Goal: Check status: Check status

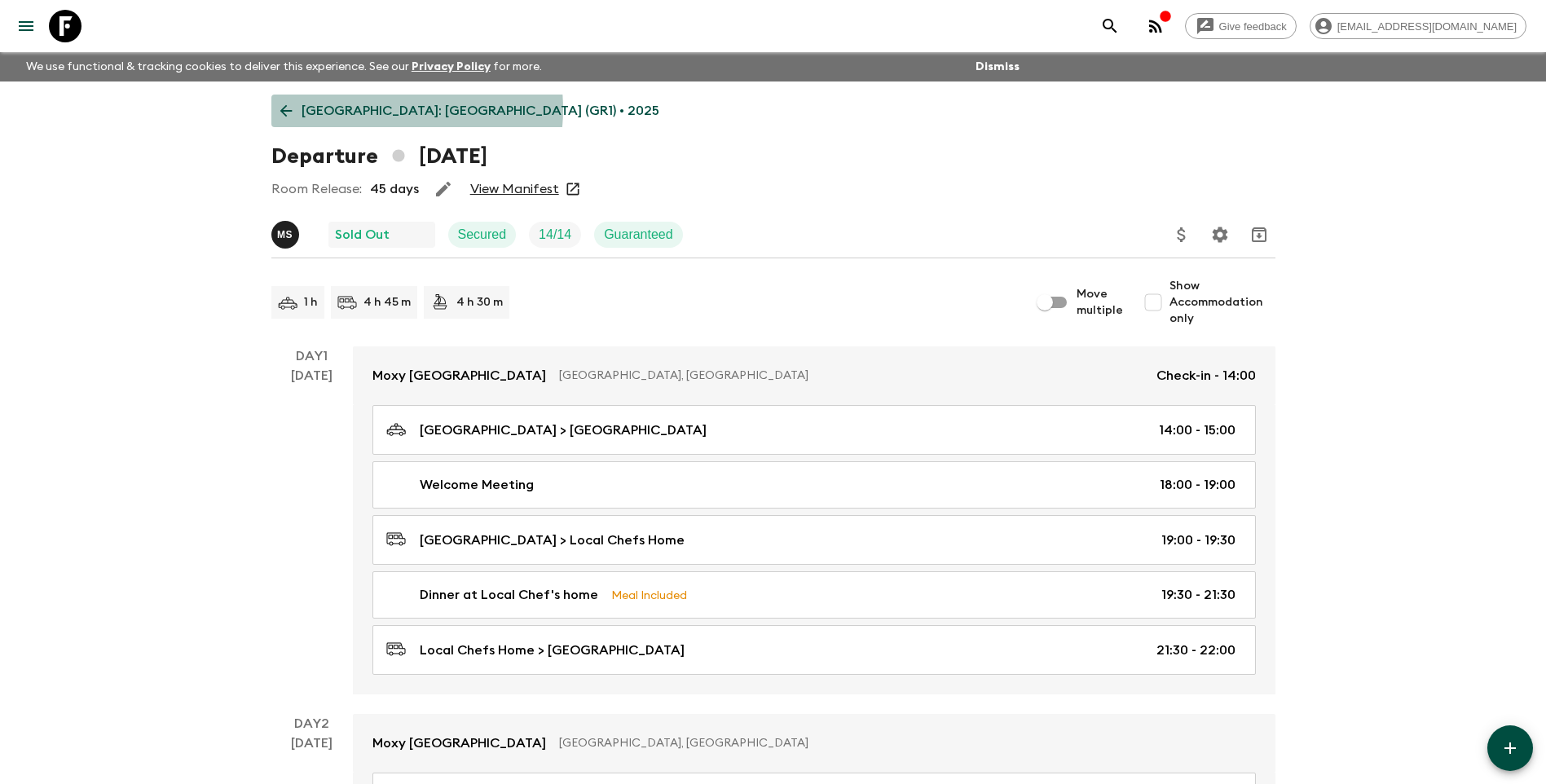
click at [374, 109] on p "[GEOGRAPHIC_DATA]: [GEOGRAPHIC_DATA] (GR1) • 2025" at bounding box center [481, 110] width 358 height 19
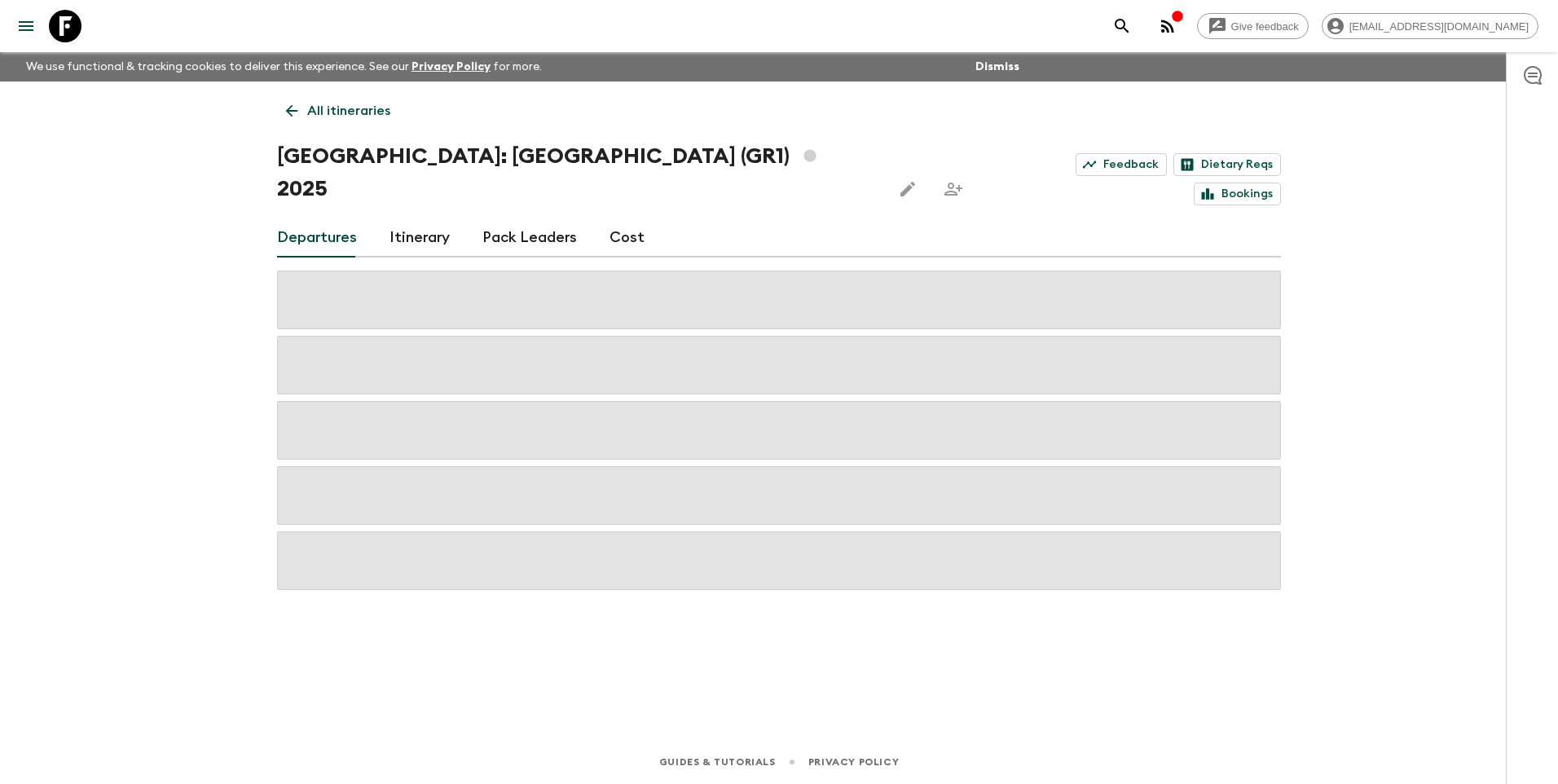
click at [335, 103] on p "All itineraries" at bounding box center [348, 110] width 83 height 19
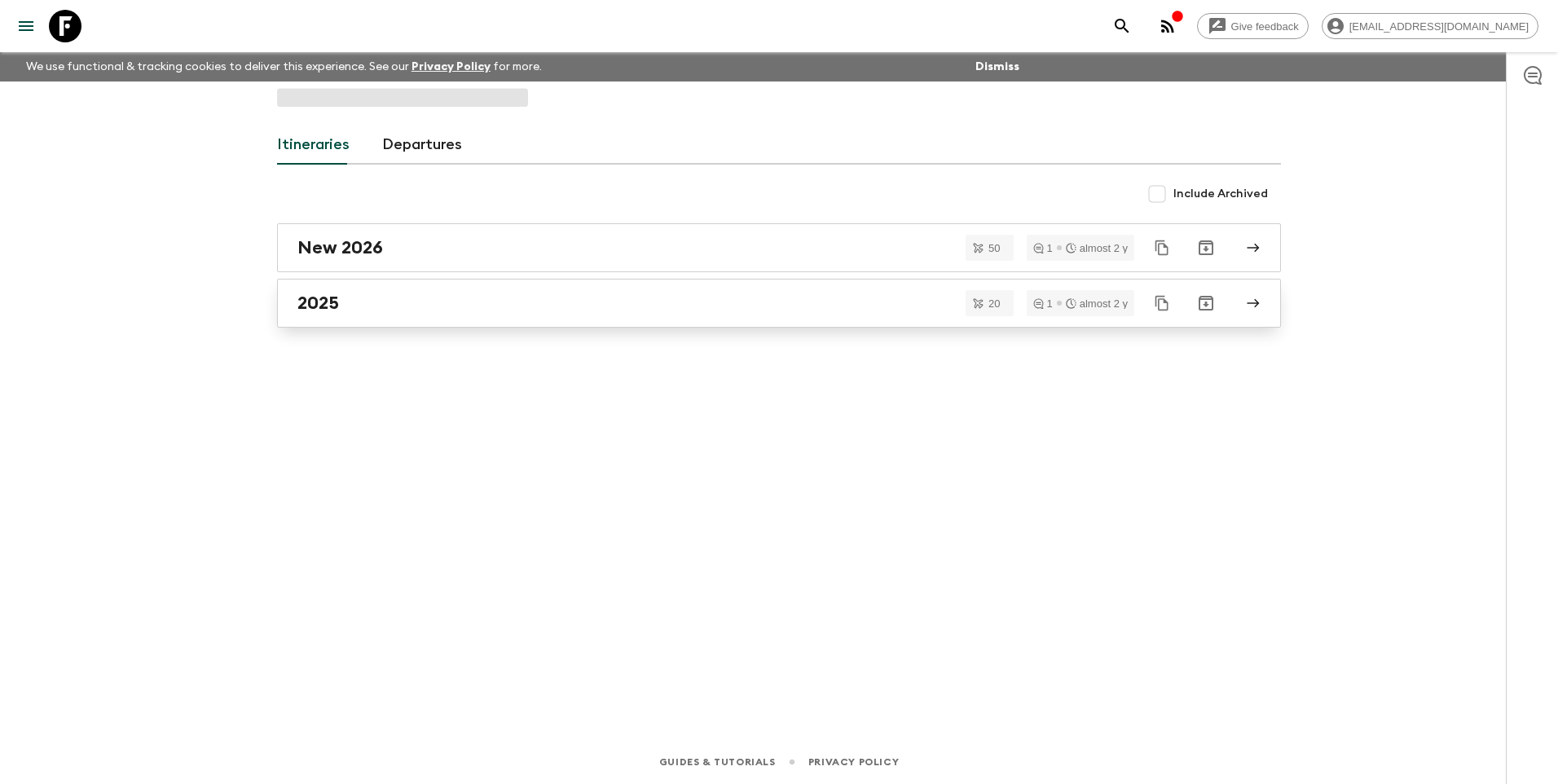
click at [336, 299] on div "Itineraries Departures Include Archived New 2026 50 1 almost 2 y 2025 20 1 almo…" at bounding box center [779, 387] width 1043 height 613
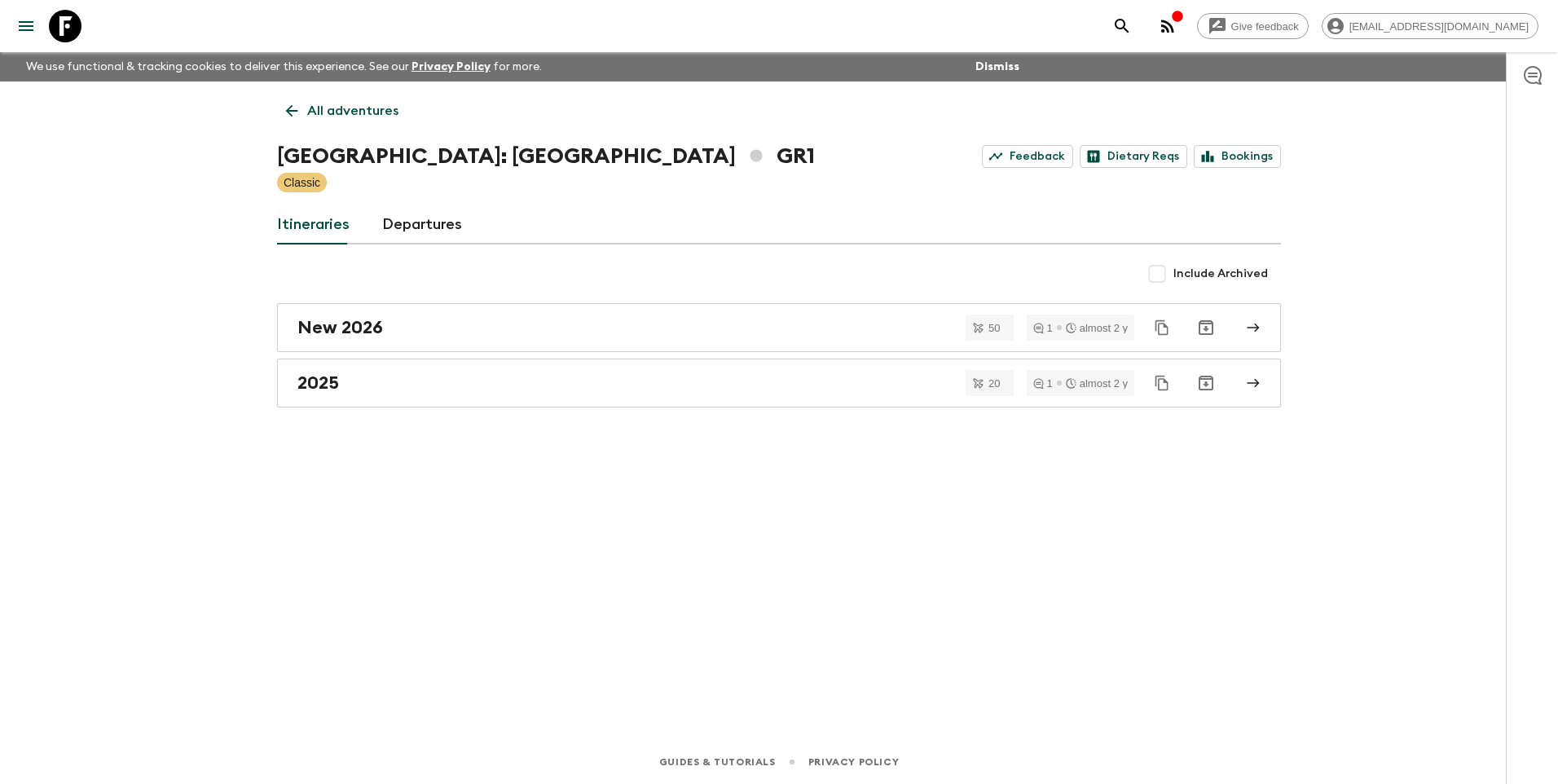
click at [300, 425] on div "All adventures [GEOGRAPHIC_DATA]: [GEOGRAPHIC_DATA] & the Islands GR1 Feedback …" at bounding box center [779, 387] width 1043 height 613
click at [299, 407] on link "2025" at bounding box center [779, 383] width 1004 height 49
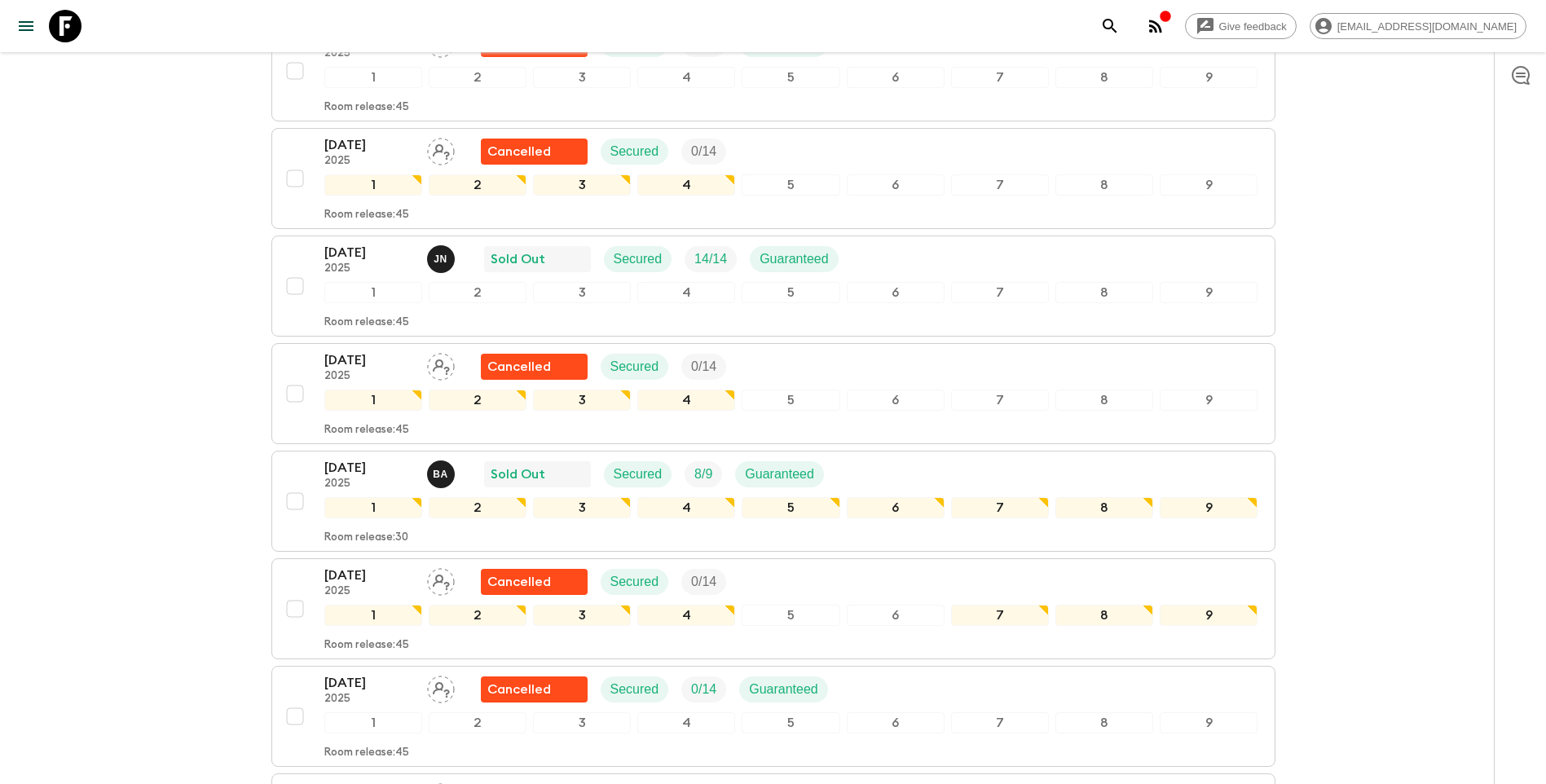
scroll to position [896, 0]
click at [359, 263] on p "2025" at bounding box center [369, 270] width 89 height 13
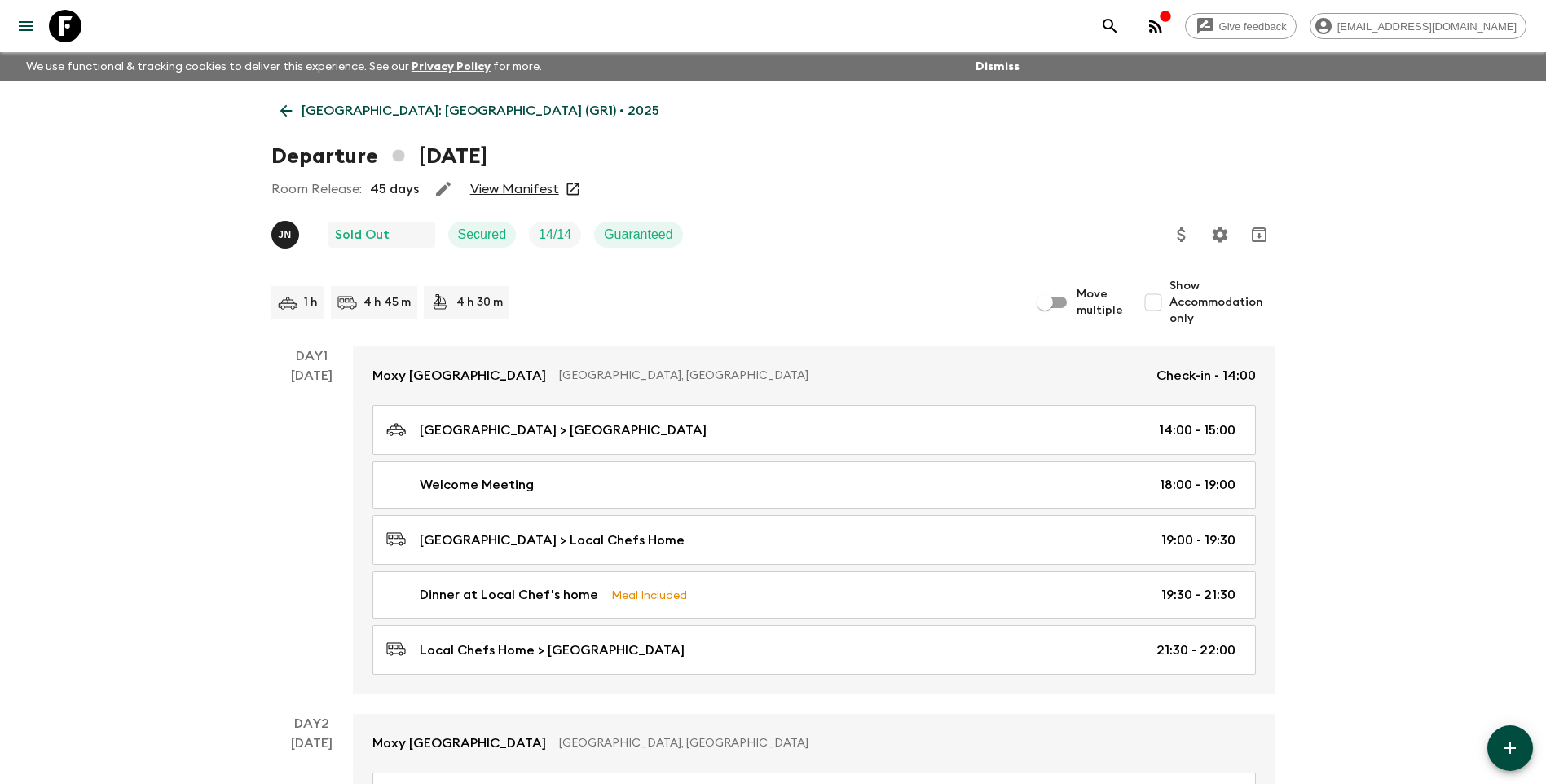
click at [481, 188] on link "View Manifest" at bounding box center [514, 189] width 88 height 16
